Goal: Find specific page/section: Find specific page/section

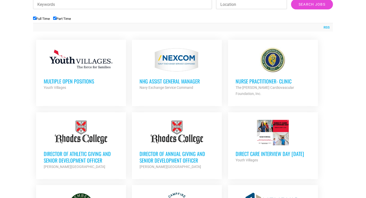
scroll to position [196, 0]
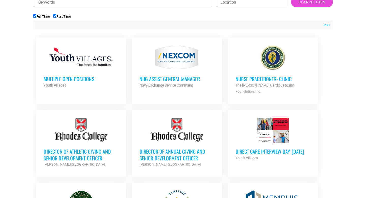
click at [64, 79] on h3 "Multiple Open Positions" at bounding box center [81, 79] width 75 height 7
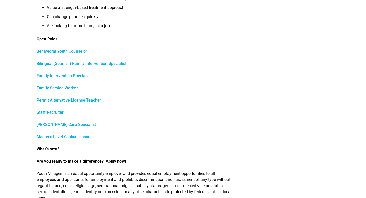
scroll to position [211, 0]
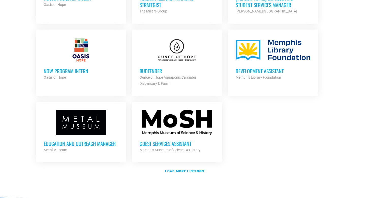
scroll to position [575, 0]
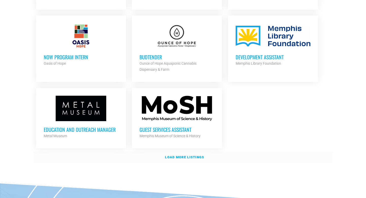
click at [193, 155] on strong "Load more listings" at bounding box center [184, 157] width 39 height 4
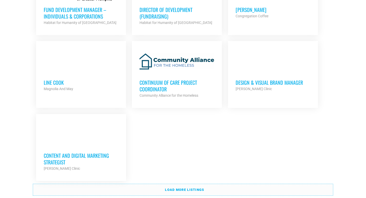
scroll to position [1072, 0]
